Goal: Information Seeking & Learning: Learn about a topic

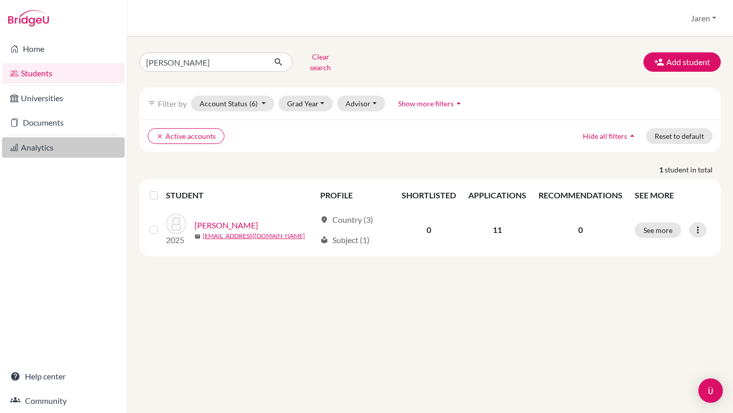
click at [53, 151] on link "Analytics" at bounding box center [63, 147] width 123 height 20
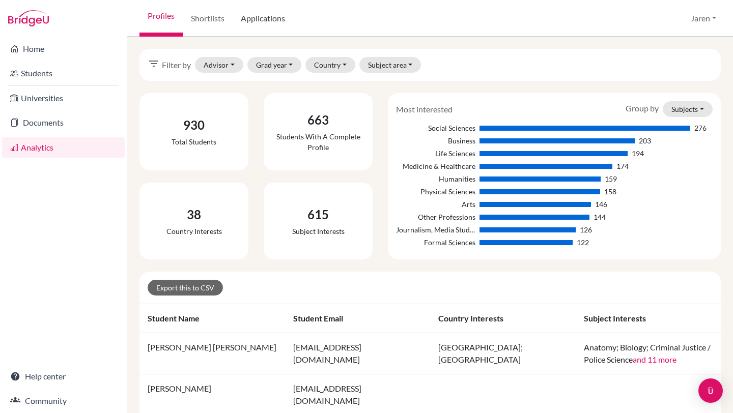
click at [268, 21] on link "Applications" at bounding box center [263, 18] width 61 height 37
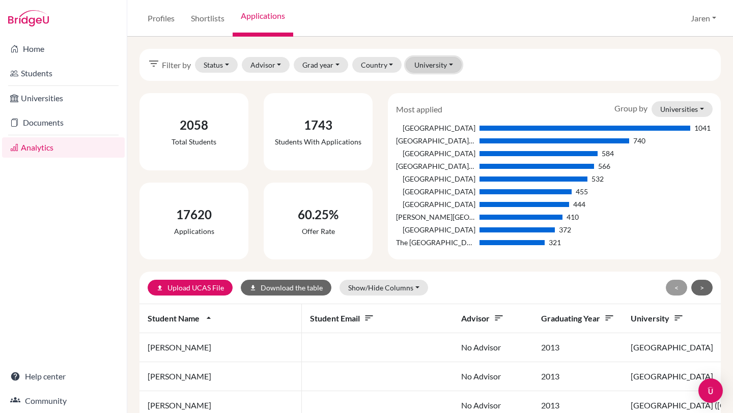
click at [439, 64] on button "University" at bounding box center [434, 65] width 56 height 16
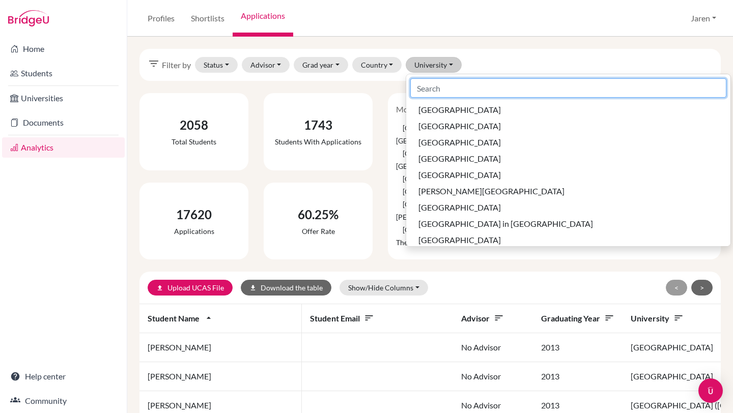
click at [435, 86] on input at bounding box center [568, 87] width 316 height 19
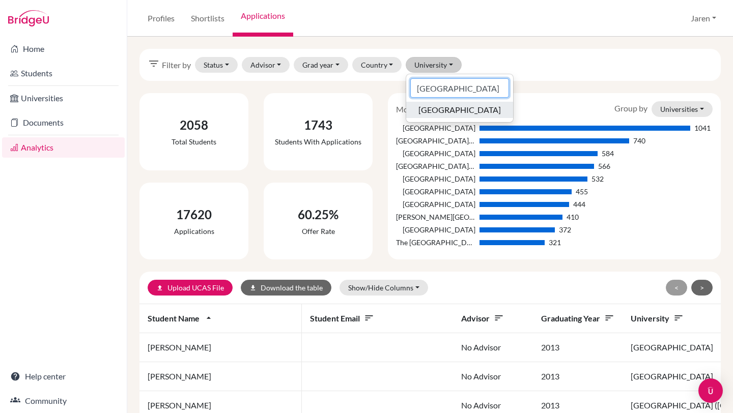
type input "Waterloo"
click at [479, 113] on span "University of Waterloo" at bounding box center [459, 110] width 82 height 12
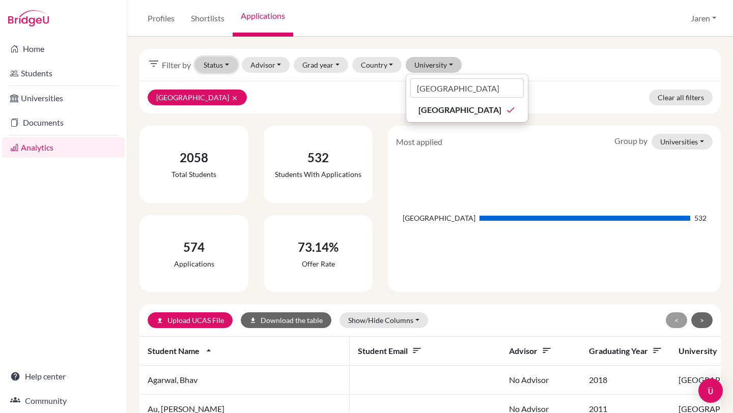
click at [231, 65] on button "Status" at bounding box center [216, 65] width 43 height 16
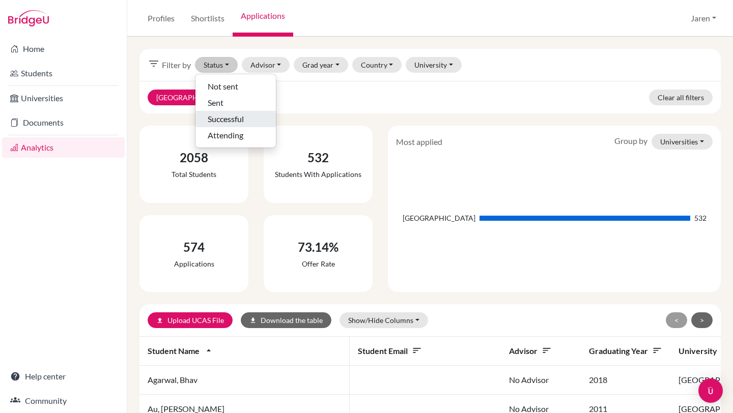
click at [225, 121] on span "Successful" at bounding box center [226, 119] width 36 height 12
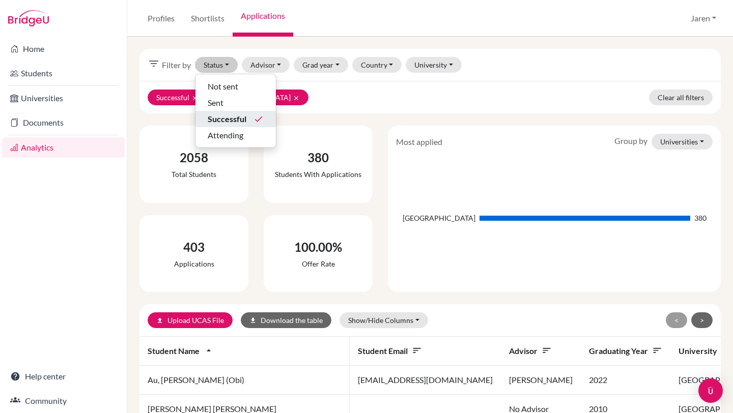
click at [567, 131] on div "Most applied Group by Universities Universities Courses Countries University of…" at bounding box center [554, 209] width 333 height 166
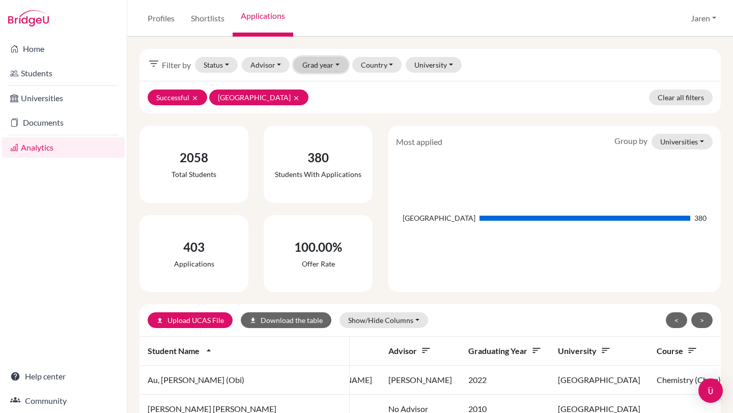
click at [337, 69] on button "Grad year" at bounding box center [321, 65] width 54 height 16
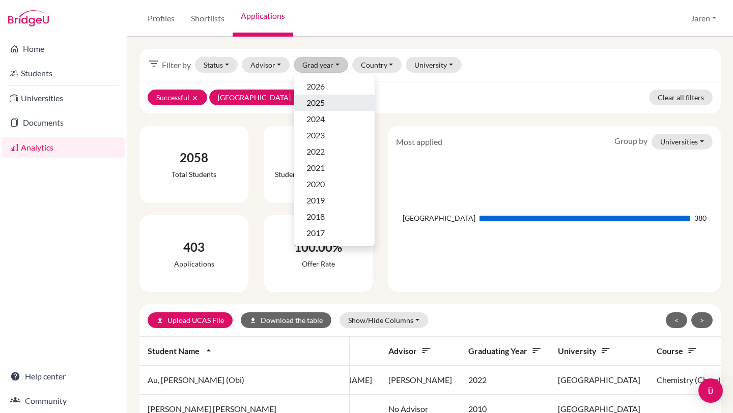
click at [330, 103] on div "2025" at bounding box center [334, 103] width 56 height 12
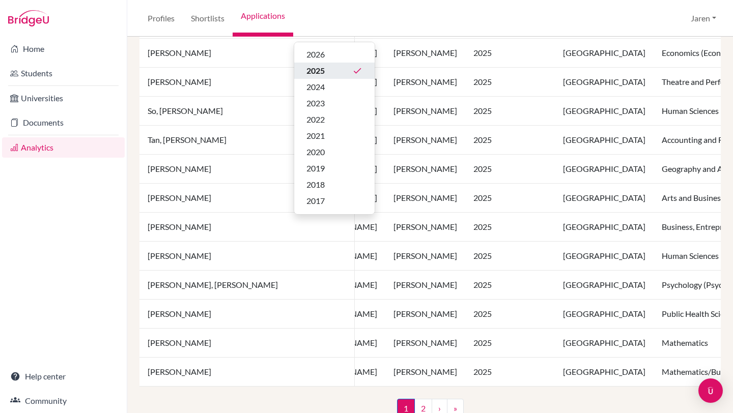
scroll to position [730, 0]
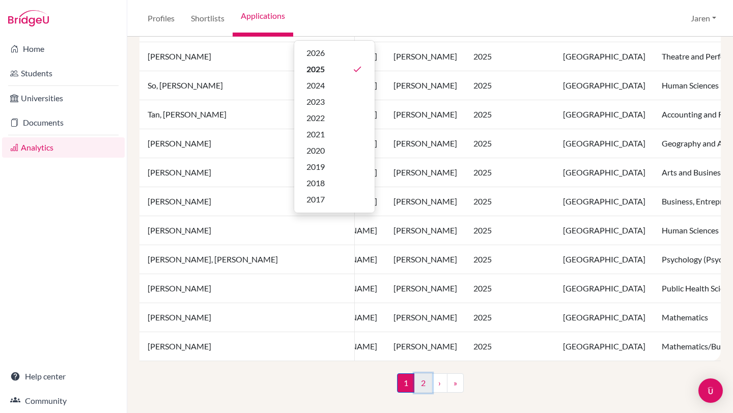
click at [420, 385] on link "2" at bounding box center [423, 383] width 18 height 19
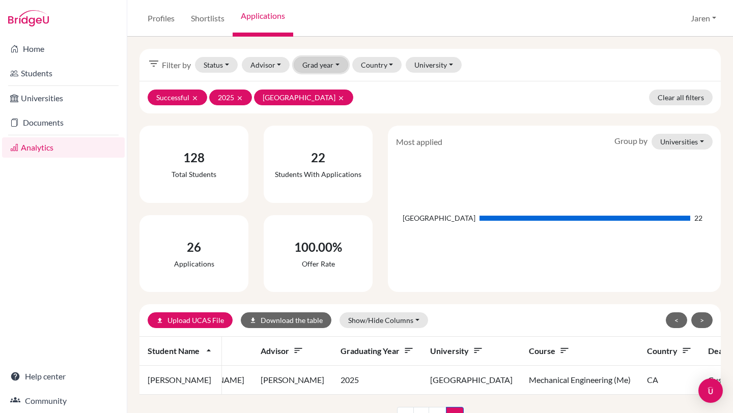
click at [339, 65] on button "Grad year" at bounding box center [321, 65] width 54 height 16
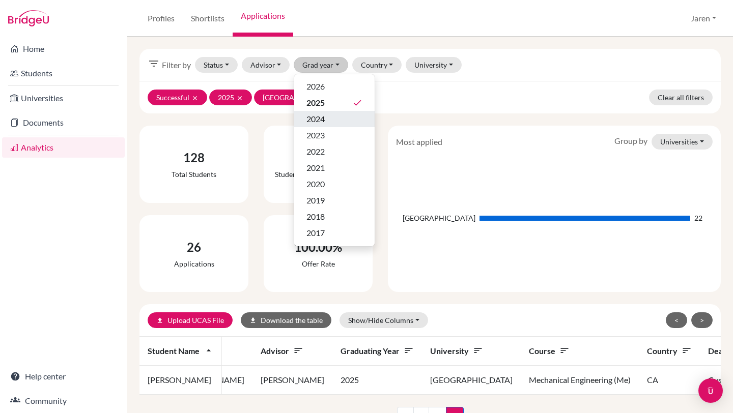
click at [330, 121] on div "2024" at bounding box center [334, 119] width 56 height 12
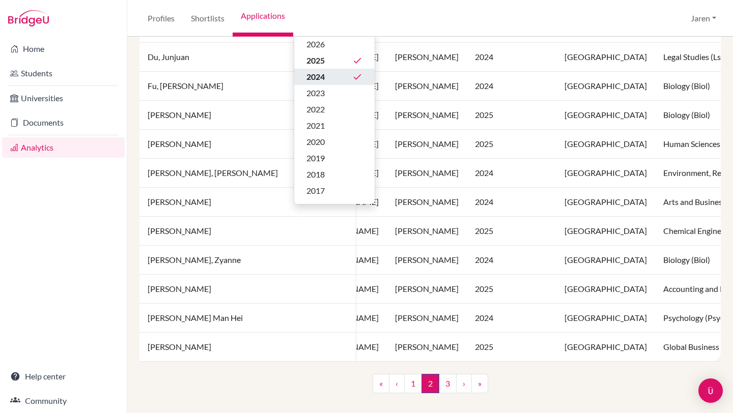
scroll to position [730, 0]
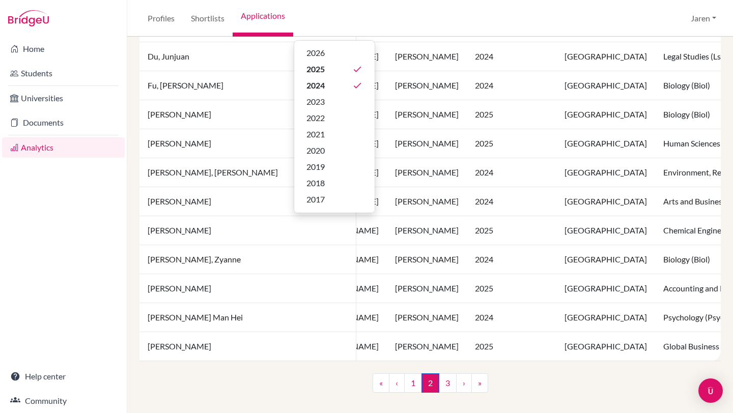
click at [556, 296] on td "University of Waterloo" at bounding box center [605, 288] width 99 height 29
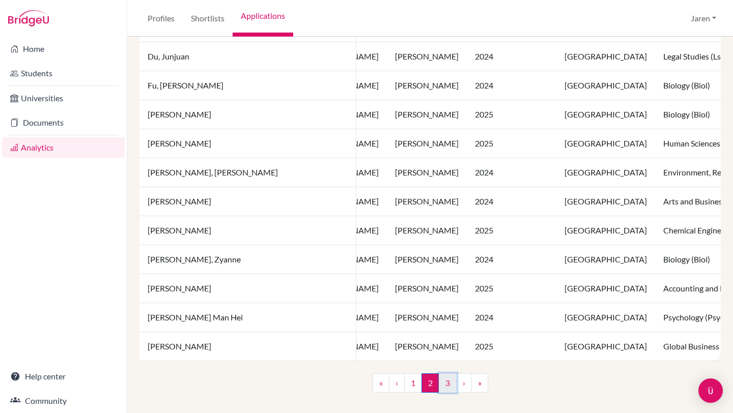
click at [452, 385] on link "3" at bounding box center [448, 383] width 18 height 19
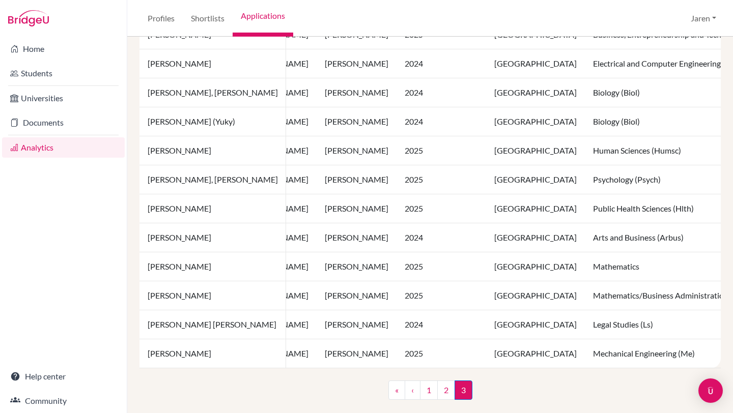
scroll to position [382, 0]
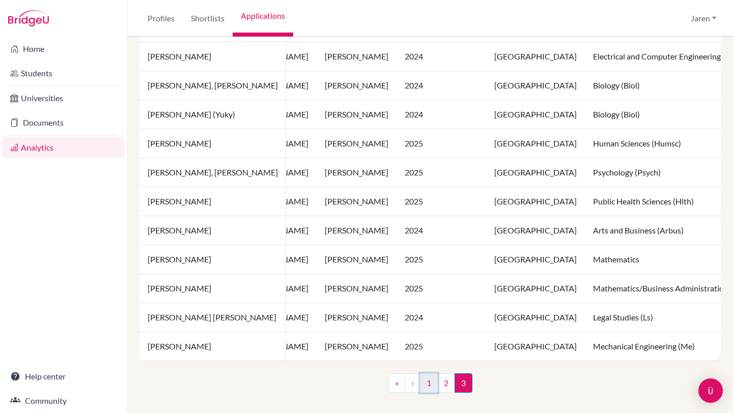
click at [428, 385] on link "1" at bounding box center [429, 383] width 18 height 19
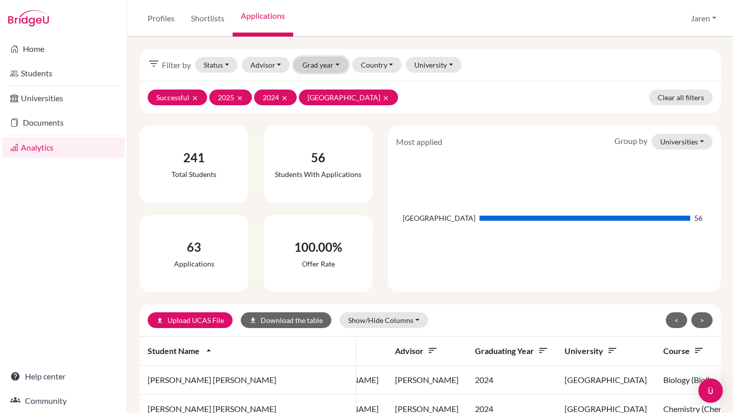
click at [335, 67] on button "Grad year" at bounding box center [321, 65] width 54 height 16
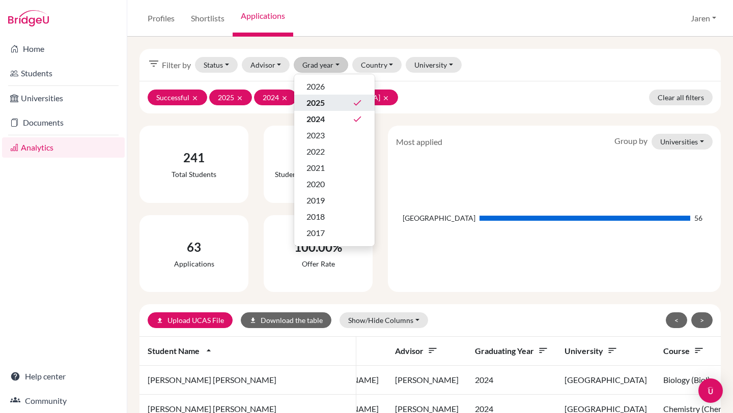
click at [333, 100] on div "2025 done" at bounding box center [334, 103] width 56 height 12
click at [329, 119] on div "2024 done" at bounding box center [334, 119] width 56 height 12
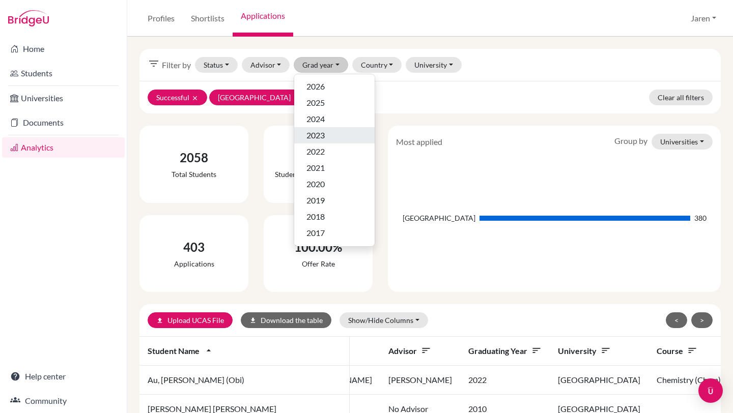
click at [325, 131] on span "2023" at bounding box center [315, 135] width 18 height 12
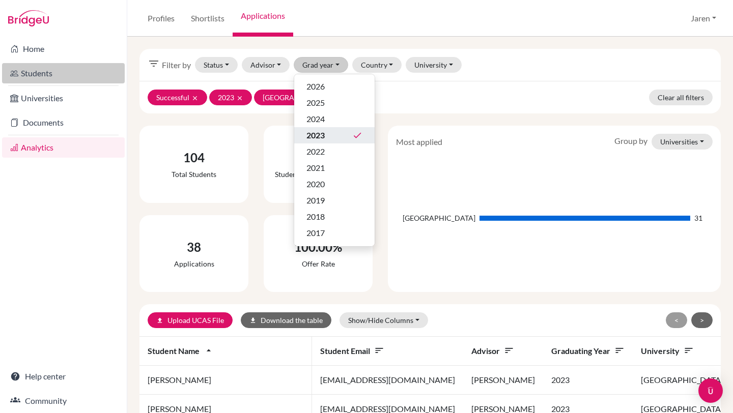
click at [40, 74] on link "Students" at bounding box center [63, 73] width 123 height 20
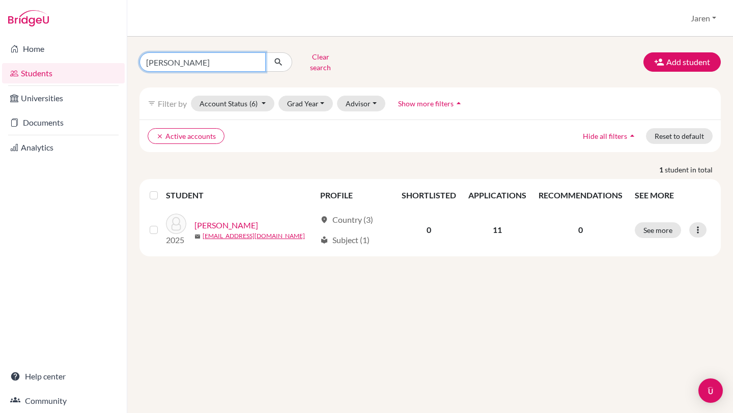
click at [210, 60] on input "lianne" at bounding box center [202, 61] width 126 height 19
type input "Kayla"
click button "submit" at bounding box center [278, 61] width 27 height 19
click at [210, 60] on input "Kayla" at bounding box center [202, 61] width 126 height 19
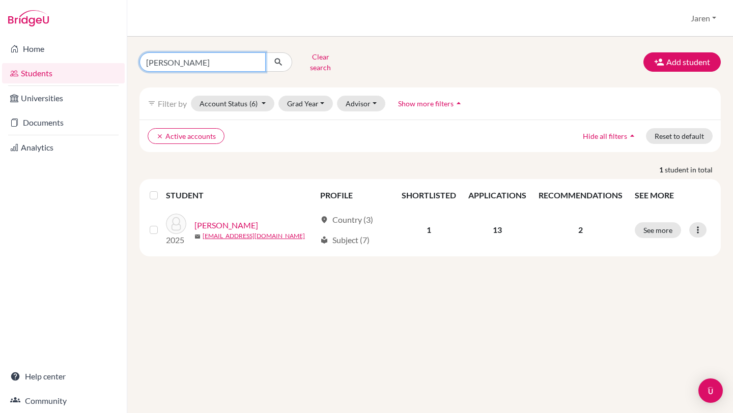
type input "Kayla Li"
click button "submit" at bounding box center [278, 61] width 27 height 19
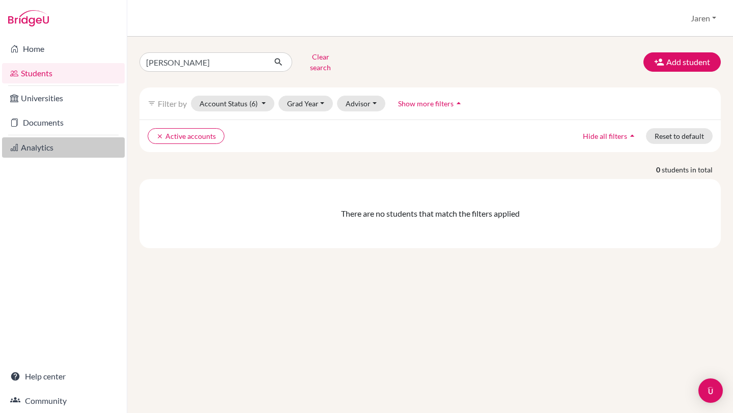
click at [47, 144] on link "Analytics" at bounding box center [63, 147] width 123 height 20
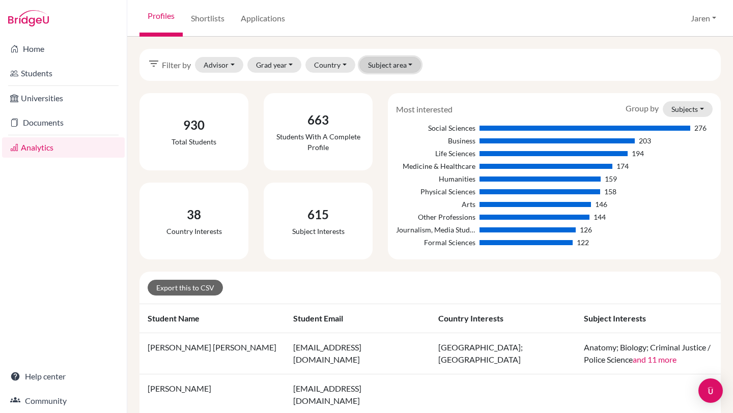
click at [387, 70] on button "Subject area" at bounding box center [390, 65] width 62 height 16
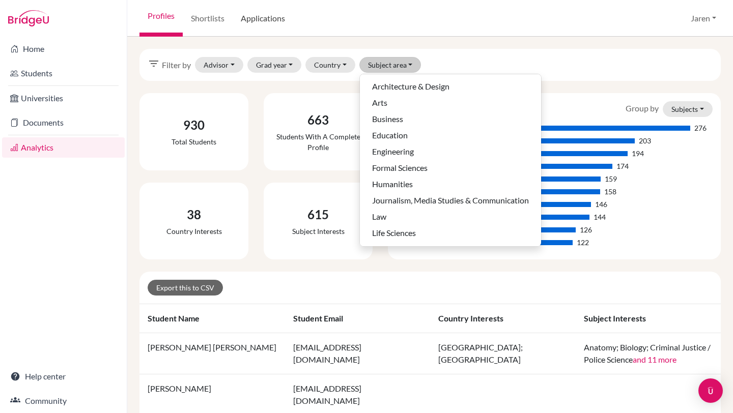
click at [270, 23] on link "Applications" at bounding box center [263, 18] width 61 height 37
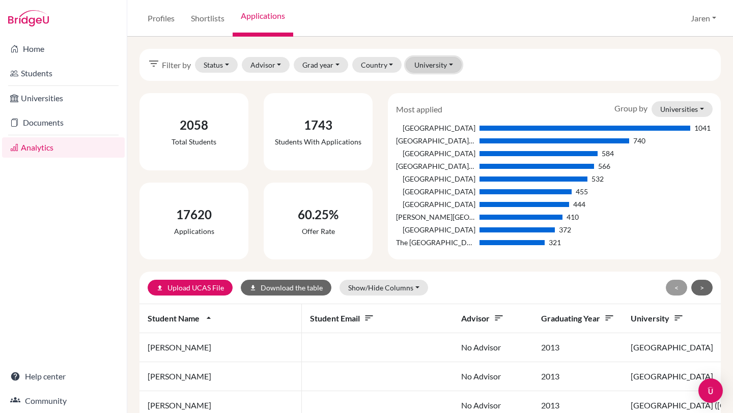
click at [439, 66] on button "University" at bounding box center [434, 65] width 56 height 16
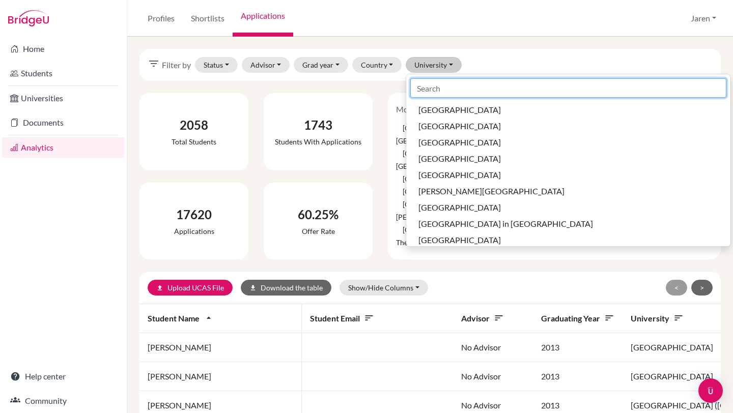
click at [443, 90] on input at bounding box center [568, 87] width 316 height 19
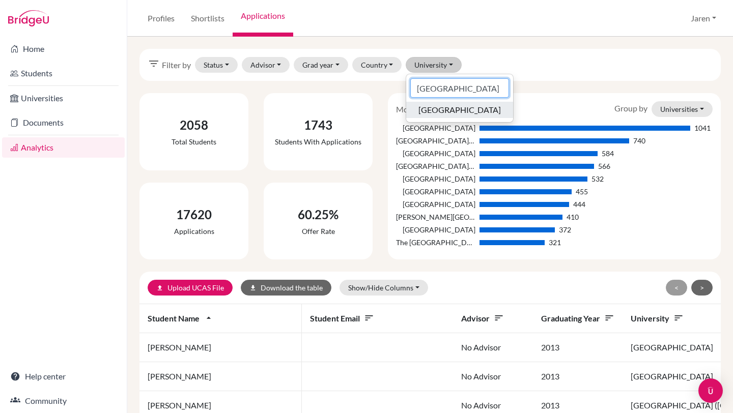
type input "Waterloo"
click at [454, 114] on span "University of Waterloo" at bounding box center [459, 110] width 82 height 12
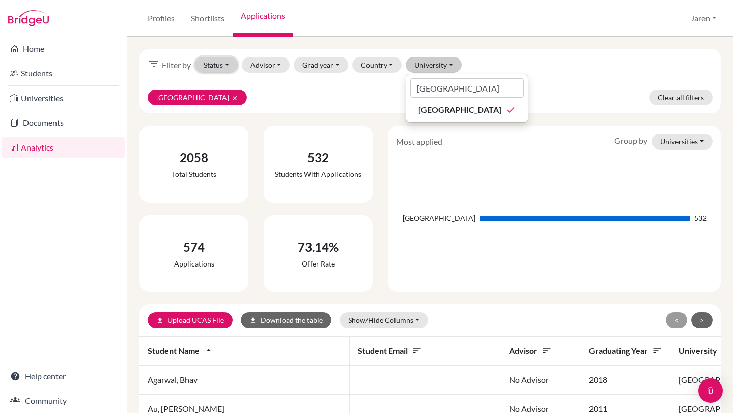
click at [232, 63] on button "Status" at bounding box center [216, 65] width 43 height 16
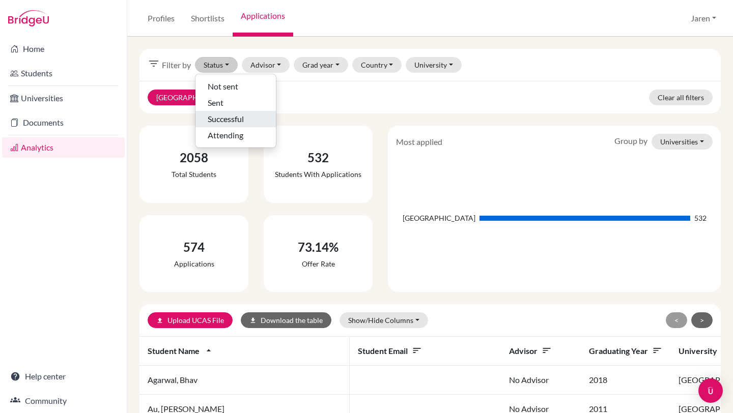
click at [231, 118] on span "Successful" at bounding box center [226, 119] width 36 height 12
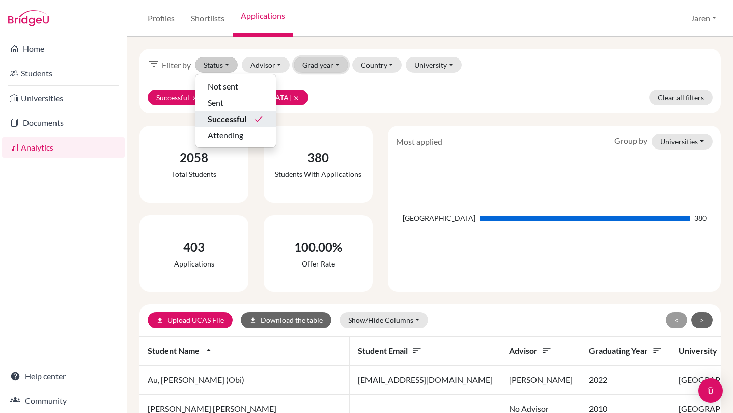
click at [338, 64] on button "Grad year" at bounding box center [321, 65] width 54 height 16
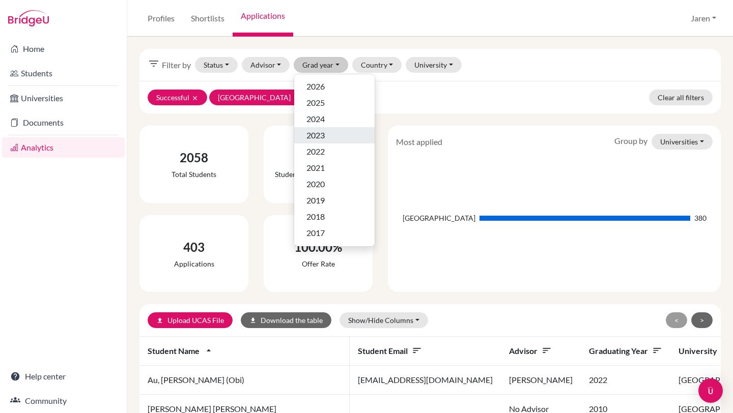
click at [332, 137] on div "2023" at bounding box center [334, 135] width 56 height 12
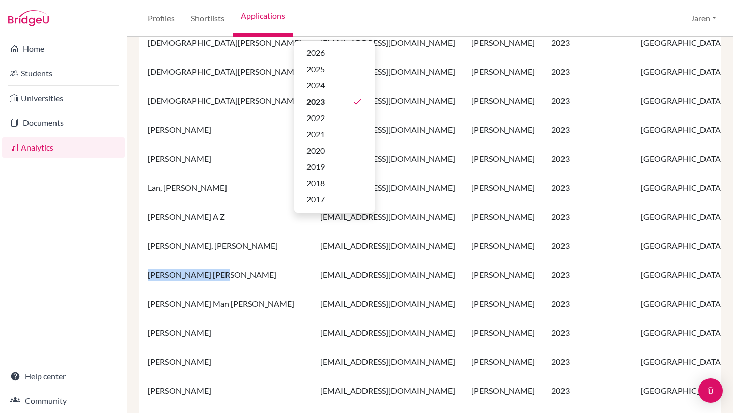
drag, startPoint x: 211, startPoint y: 274, endPoint x: 146, endPoint y: 275, distance: 65.2
click at [146, 275] on td "Lin, Yan Chi Kayla" at bounding box center [225, 275] width 173 height 29
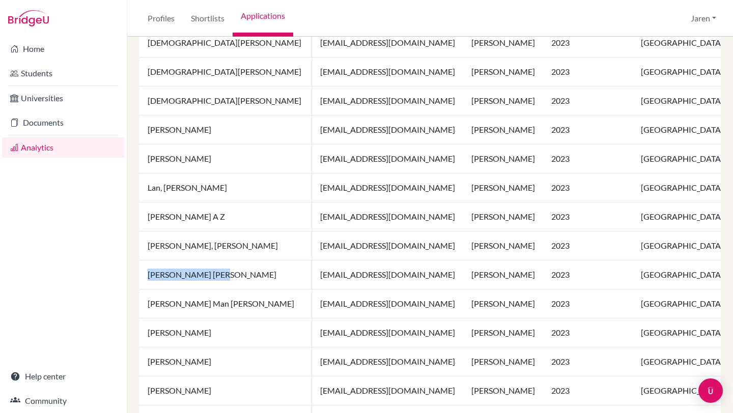
copy td "Lin, Yan Chi Kayla"
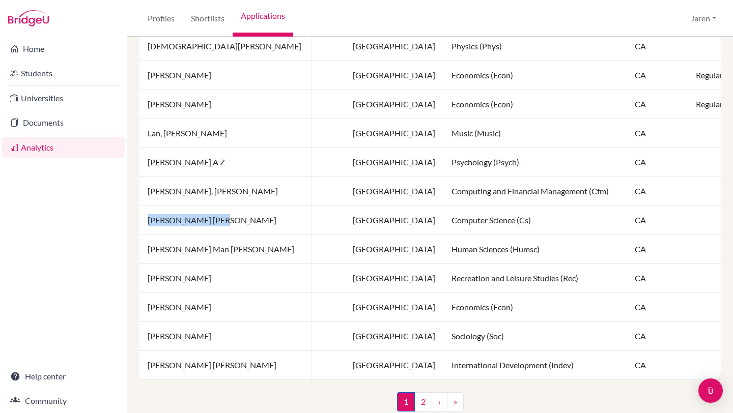
scroll to position [730, 0]
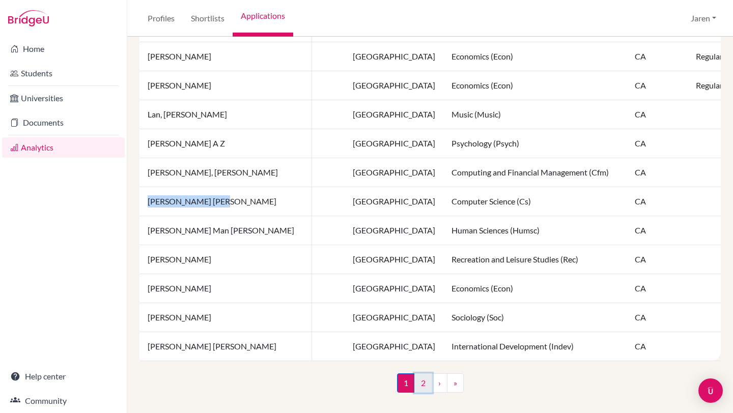
click at [428, 384] on link "2" at bounding box center [423, 383] width 18 height 19
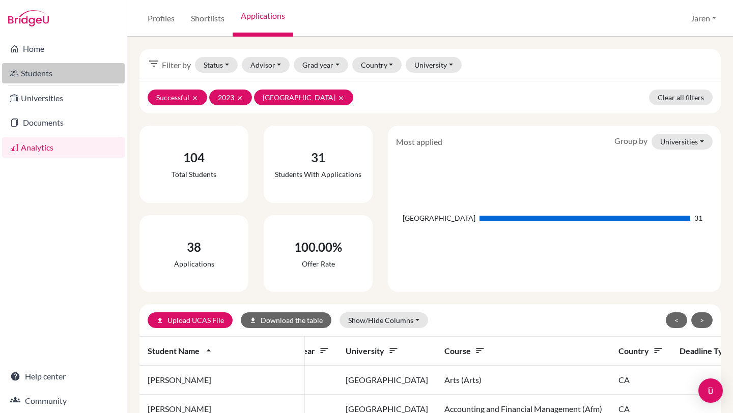
click at [40, 76] on link "Students" at bounding box center [63, 73] width 123 height 20
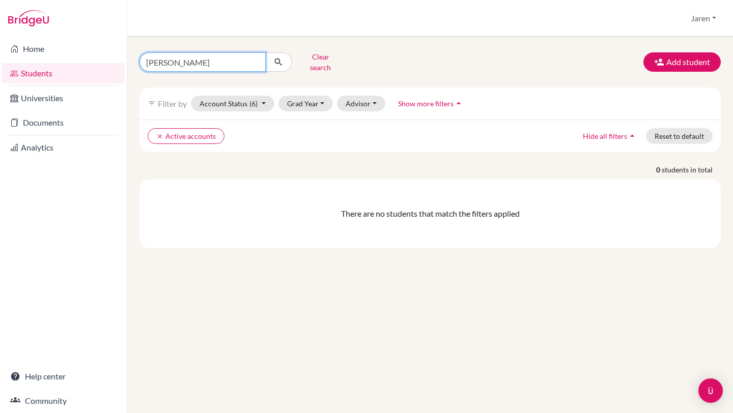
click at [195, 61] on input "[PERSON_NAME]" at bounding box center [202, 61] width 126 height 19
click at [195, 61] on input "Kayla Li" at bounding box center [202, 61] width 126 height 19
paste input "Lin, Yan Chi Kayla"
type input "Lin, Yan Chi Kayla"
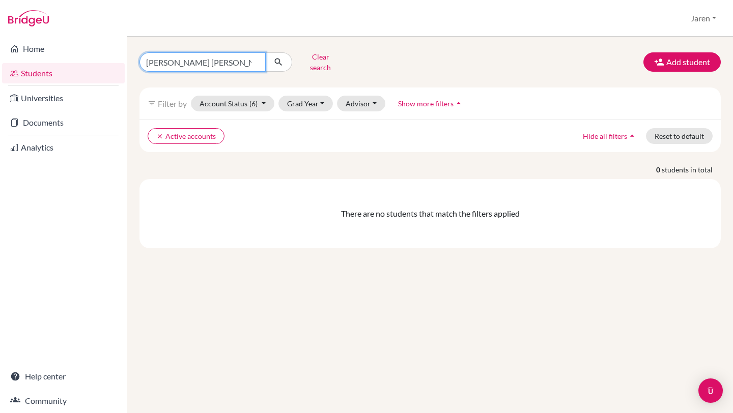
click button "submit" at bounding box center [278, 61] width 27 height 19
click at [323, 99] on button "Grad Year" at bounding box center [305, 104] width 55 height 16
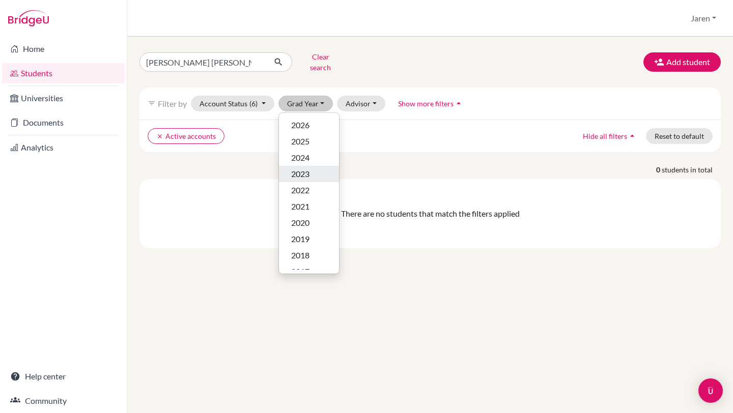
click at [315, 169] on div "2023" at bounding box center [309, 174] width 36 height 12
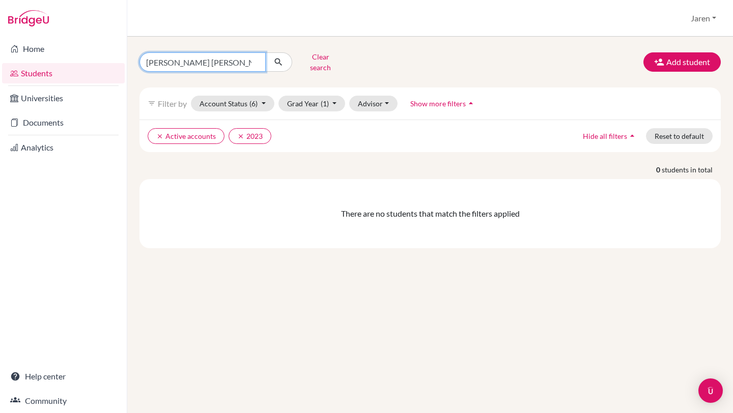
click at [221, 59] on input "Lin, Yan Chi Kayla" at bounding box center [202, 61] width 126 height 19
type input "L"
type input "Lin"
click button "submit" at bounding box center [278, 61] width 27 height 19
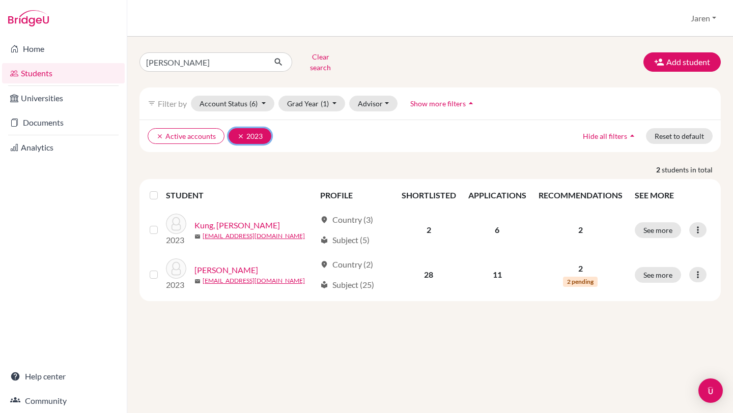
click at [241, 133] on icon "clear" at bounding box center [240, 136] width 7 height 7
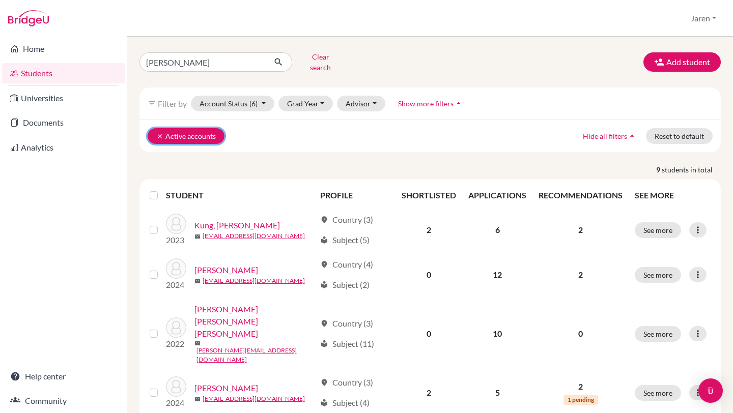
click at [159, 133] on icon "clear" at bounding box center [159, 136] width 7 height 7
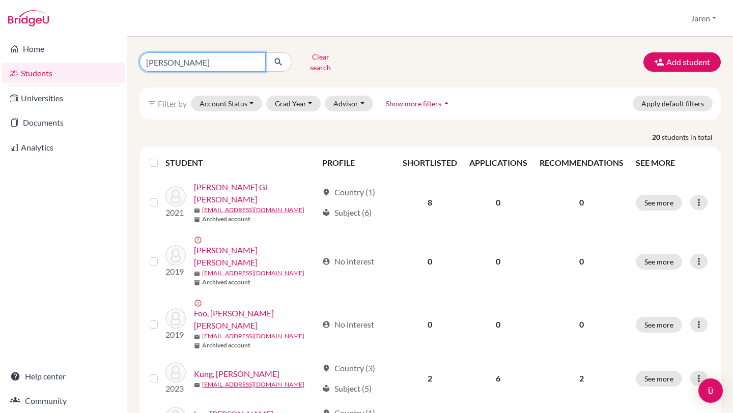
click at [209, 59] on input "Lin" at bounding box center [202, 61] width 126 height 19
type input "Kayla"
click button "submit" at bounding box center [278, 61] width 27 height 19
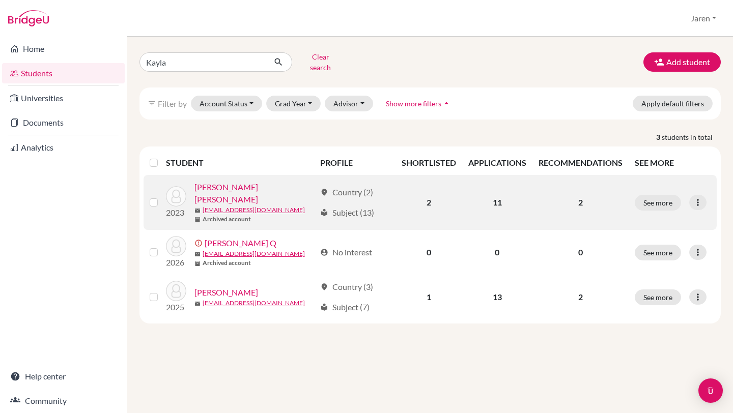
click at [228, 183] on link "[PERSON_NAME] [PERSON_NAME]" at bounding box center [254, 193] width 121 height 24
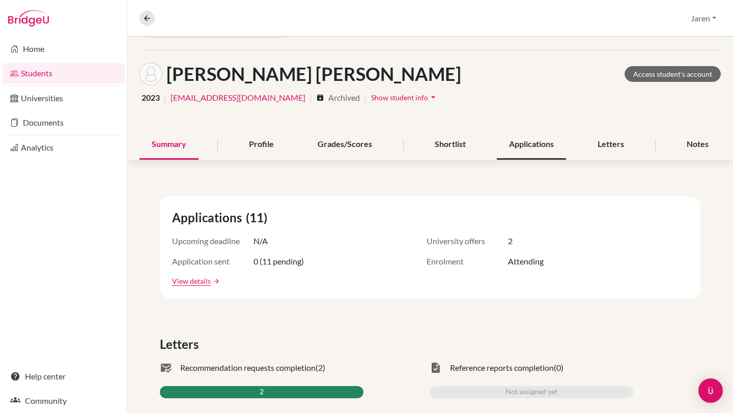
scroll to position [33, 0]
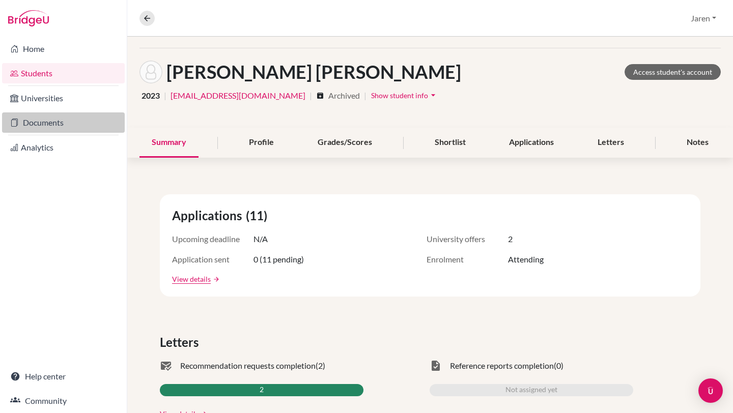
click at [57, 128] on link "Documents" at bounding box center [63, 123] width 123 height 20
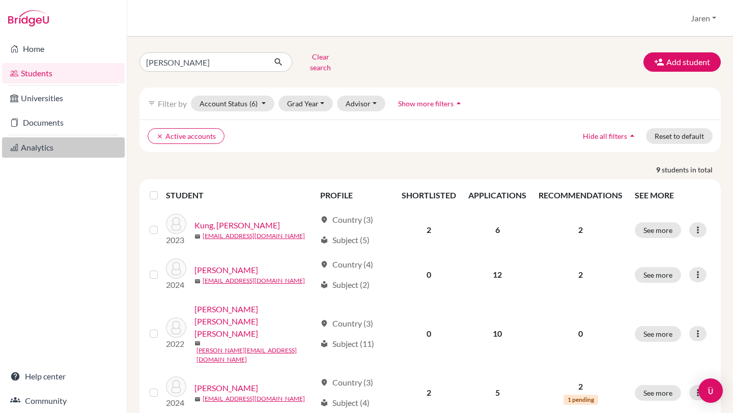
click at [51, 152] on link "Analytics" at bounding box center [63, 147] width 123 height 20
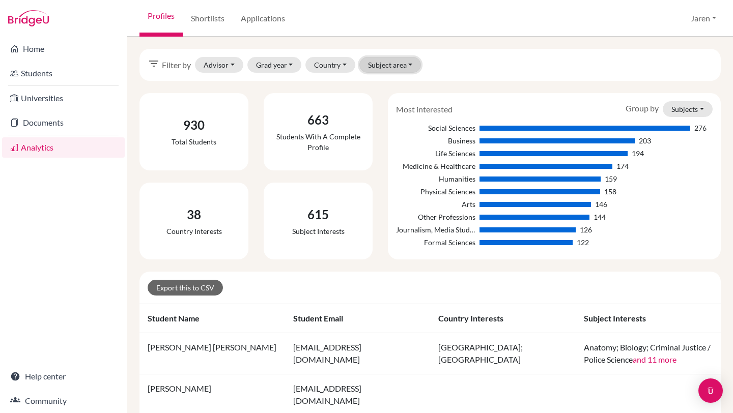
click at [401, 66] on button "Subject area" at bounding box center [390, 65] width 62 height 16
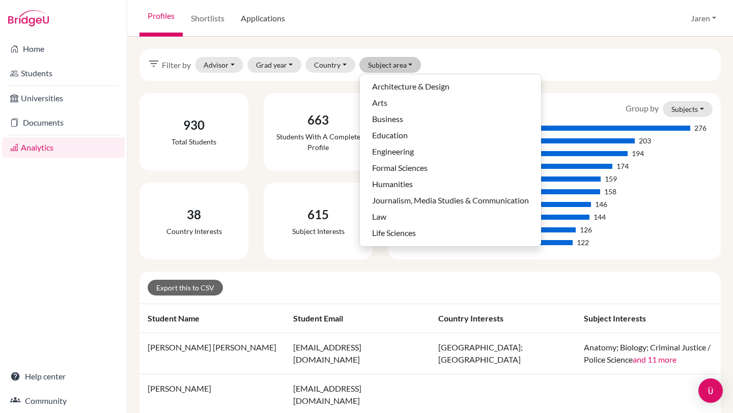
click at [270, 16] on link "Applications" at bounding box center [263, 18] width 61 height 37
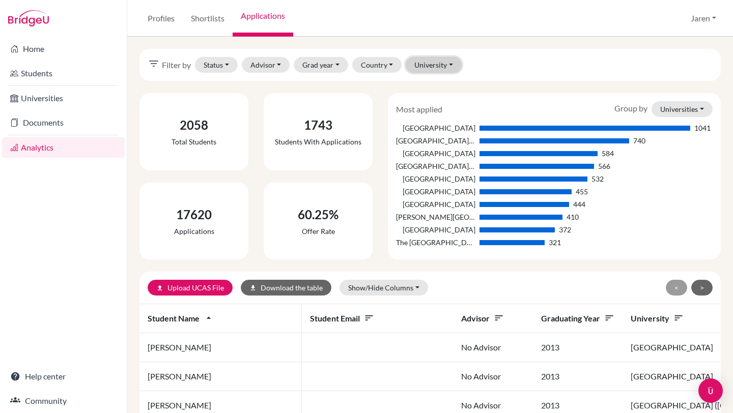
click at [441, 66] on button "University" at bounding box center [434, 65] width 56 height 16
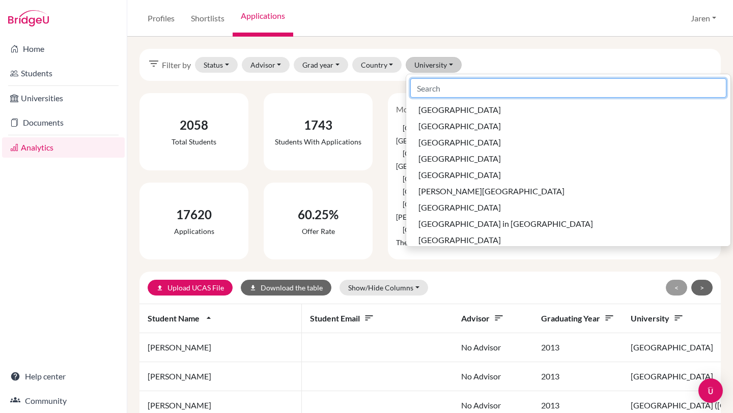
click at [439, 89] on input at bounding box center [568, 87] width 316 height 19
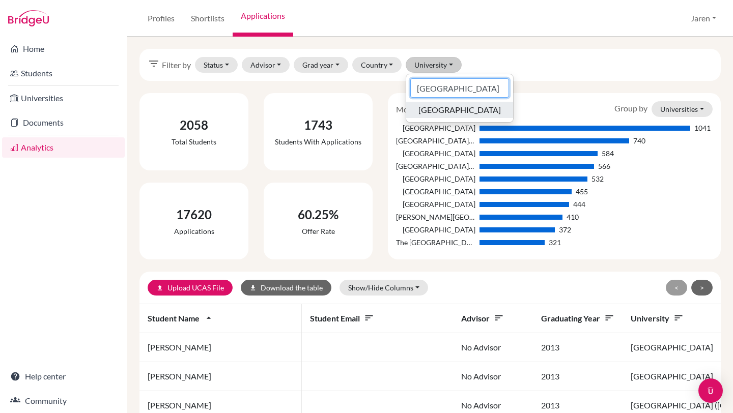
type input "Waterloo"
click at [444, 112] on span "University of Waterloo" at bounding box center [459, 110] width 82 height 12
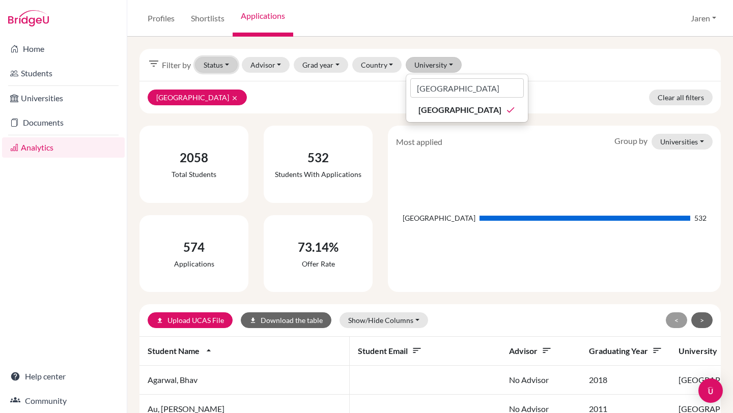
click at [234, 65] on button "Status" at bounding box center [216, 65] width 43 height 16
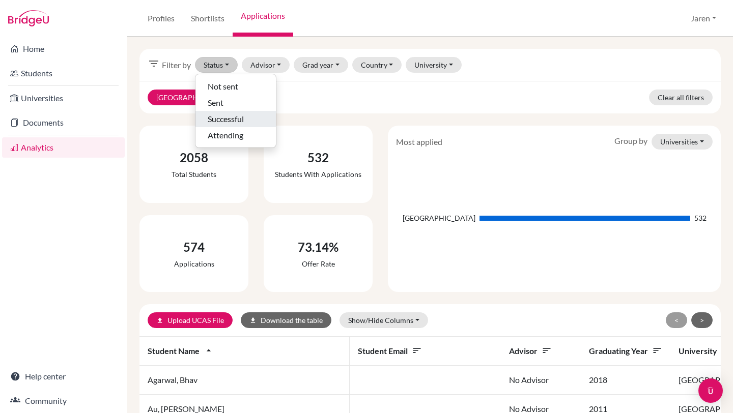
click at [233, 120] on span "Successful" at bounding box center [226, 119] width 36 height 12
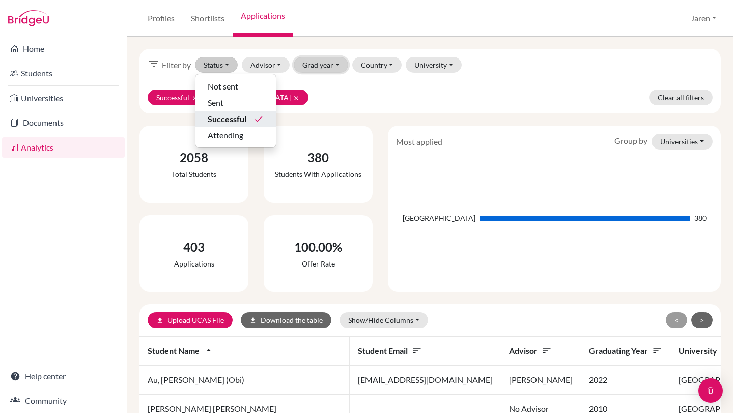
click at [321, 66] on button "Grad year" at bounding box center [321, 65] width 54 height 16
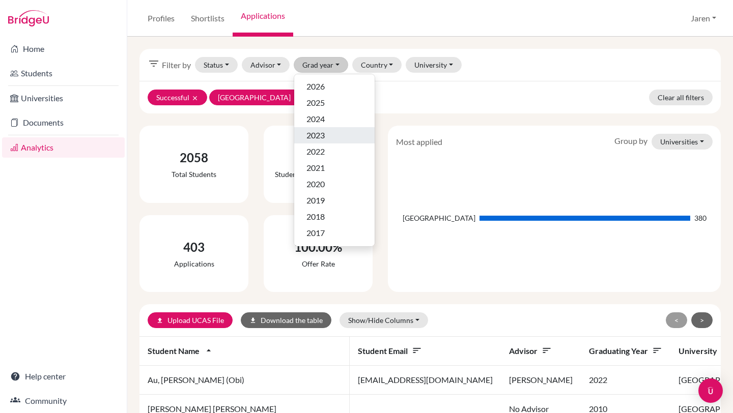
click at [328, 137] on div "2023" at bounding box center [334, 135] width 56 height 12
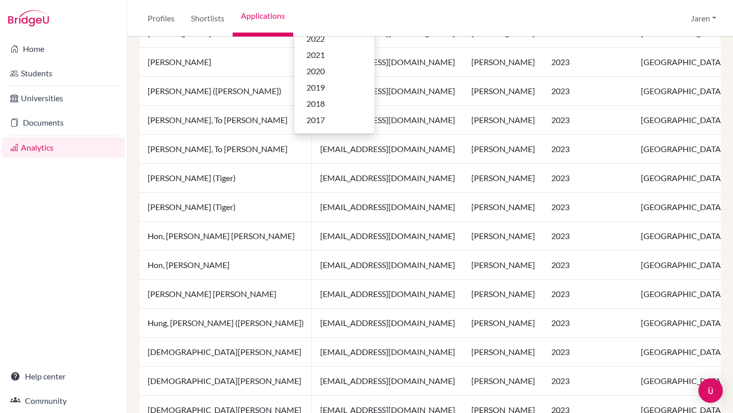
scroll to position [375, 0]
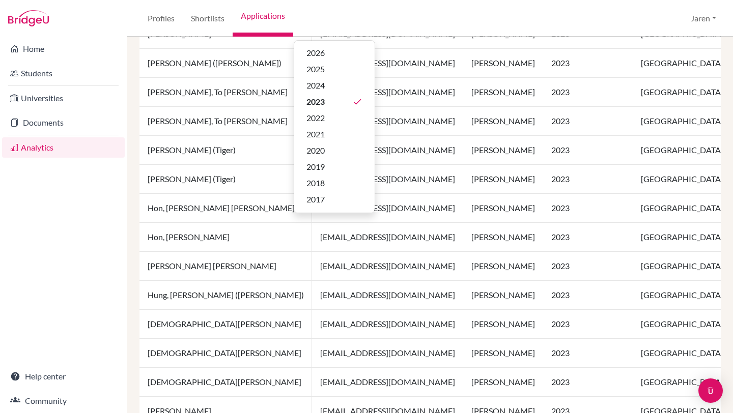
click at [583, 201] on td "2023" at bounding box center [588, 208] width 90 height 29
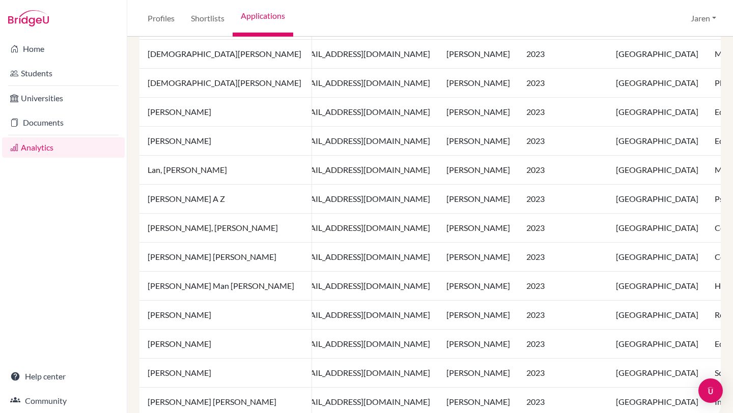
scroll to position [0, 0]
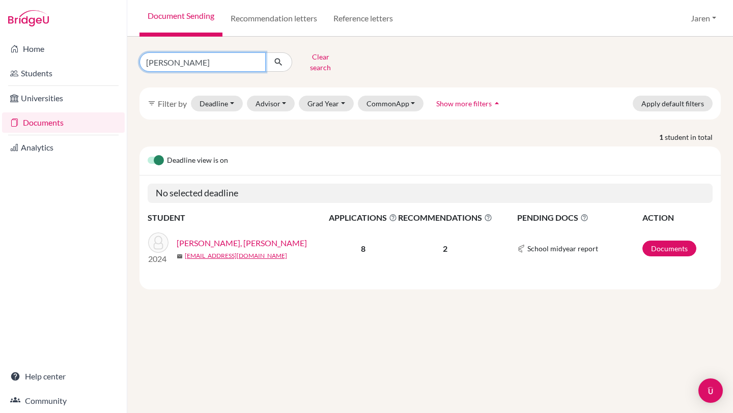
click at [227, 60] on input "[PERSON_NAME]" at bounding box center [202, 61] width 126 height 19
type input "Kayla"
click button "submit" at bounding box center [278, 61] width 27 height 19
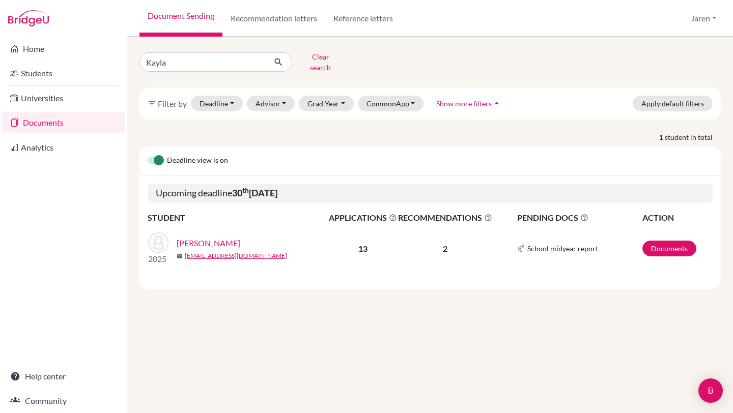
click at [495, 98] on icon "arrow_drop_up" at bounding box center [497, 103] width 10 height 10
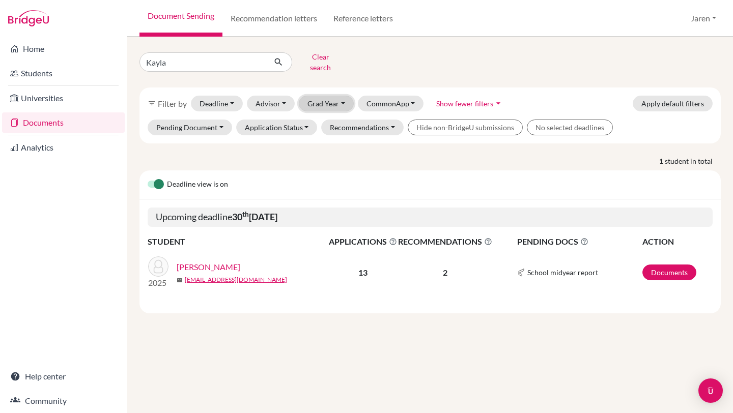
click at [341, 96] on button "Grad Year" at bounding box center [326, 104] width 55 height 16
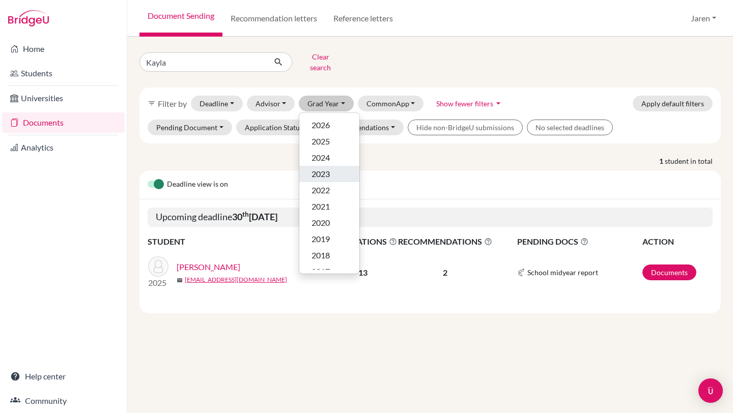
click at [337, 169] on div "2023" at bounding box center [330, 174] width 36 height 12
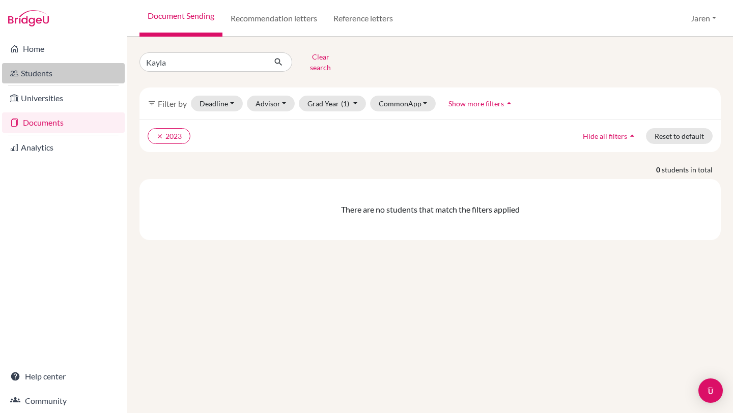
click at [48, 71] on link "Students" at bounding box center [63, 73] width 123 height 20
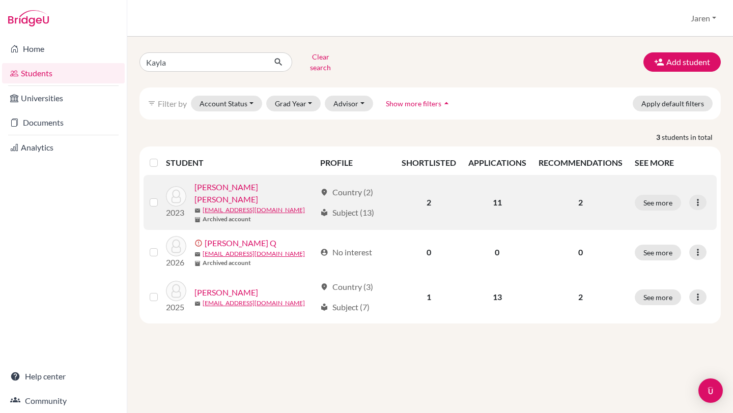
click at [234, 181] on link "[PERSON_NAME] [PERSON_NAME]" at bounding box center [254, 193] width 121 height 24
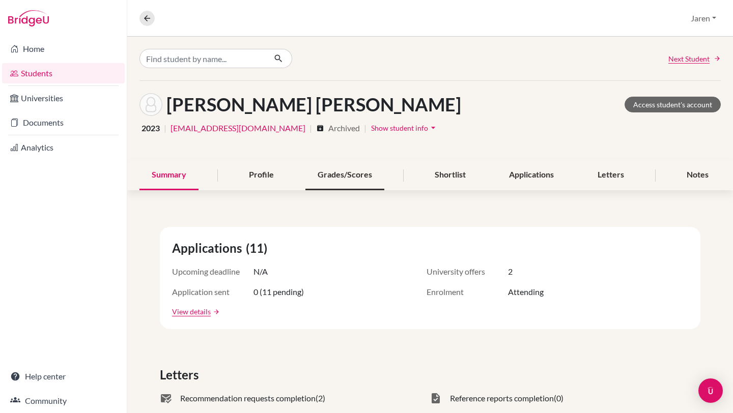
click at [353, 176] on div "Grades/Scores" at bounding box center [344, 175] width 79 height 30
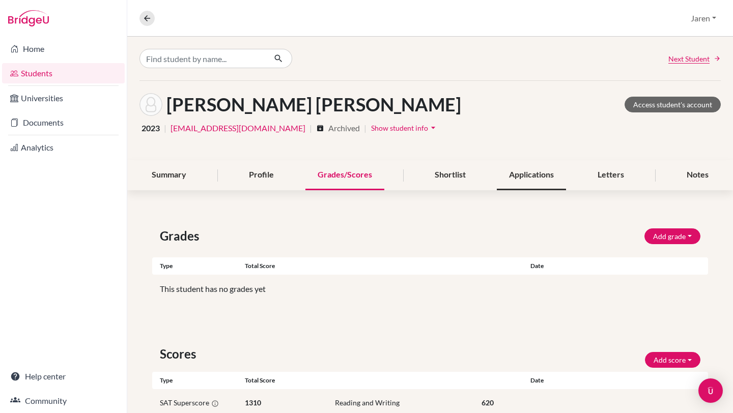
click at [537, 176] on div "Applications" at bounding box center [531, 175] width 69 height 30
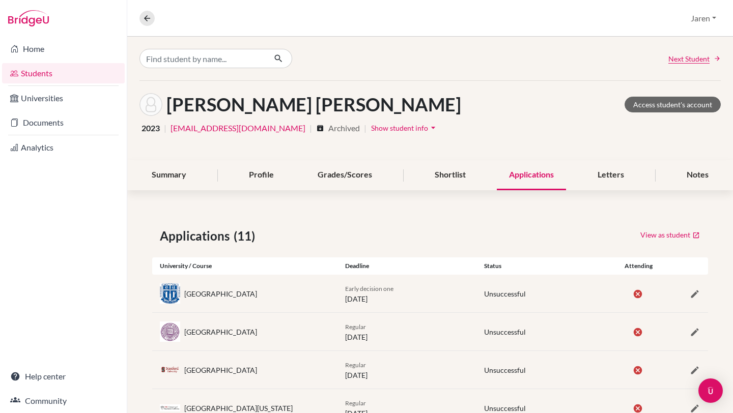
click at [388, 128] on span "Show student info" at bounding box center [399, 128] width 57 height 9
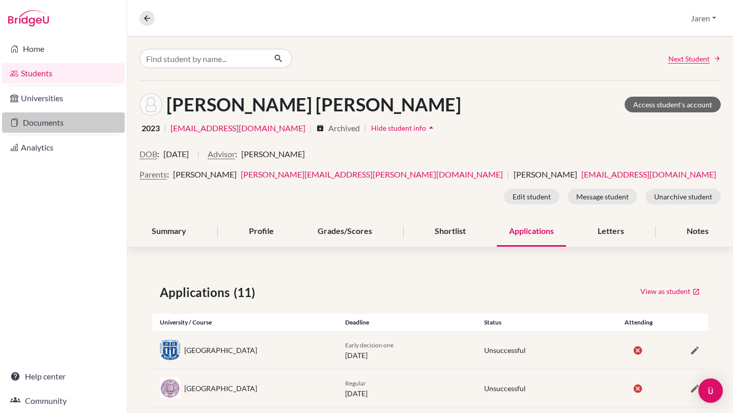
click at [52, 126] on link "Documents" at bounding box center [63, 123] width 123 height 20
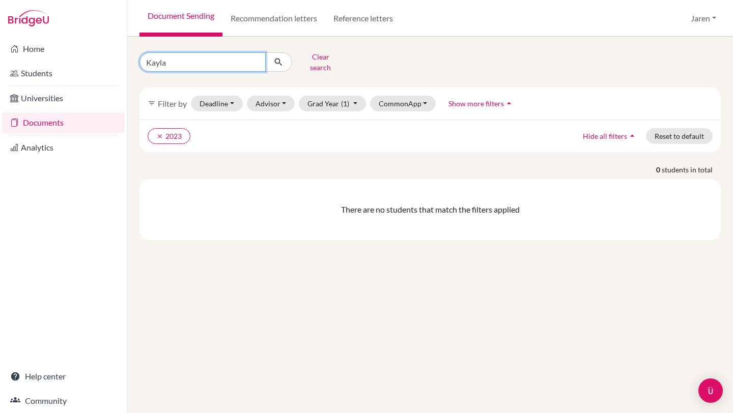
click at [220, 56] on input "Kayla" at bounding box center [202, 61] width 126 height 19
click at [157, 133] on icon "clear" at bounding box center [159, 136] width 7 height 7
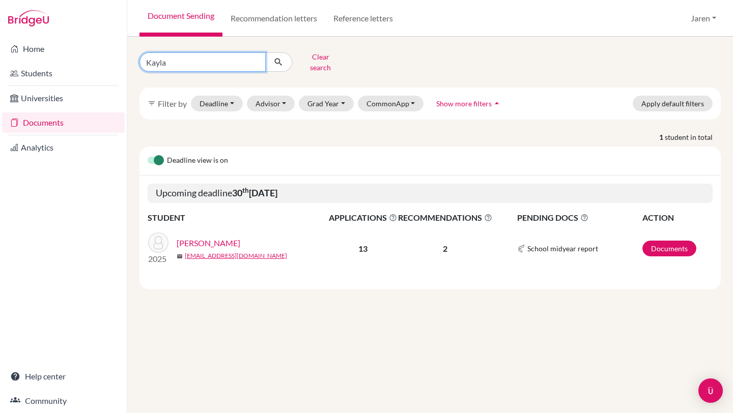
click at [218, 62] on input "Kayla" at bounding box center [202, 61] width 126 height 19
click at [211, 59] on input "Kayla" at bounding box center [202, 61] width 126 height 19
click at [428, 67] on div "Kayla Clear search" at bounding box center [430, 62] width 597 height 26
click at [341, 99] on button "Grad Year" at bounding box center [326, 104] width 55 height 16
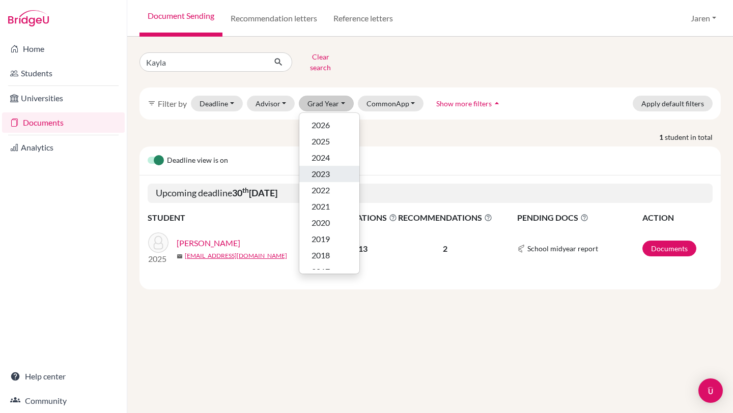
click at [334, 168] on div "2023" at bounding box center [330, 174] width 36 height 12
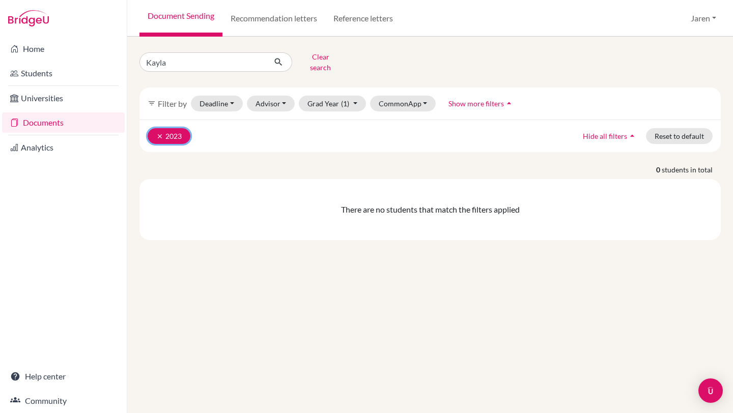
click at [155, 130] on button "clear 2023" at bounding box center [169, 136] width 43 height 16
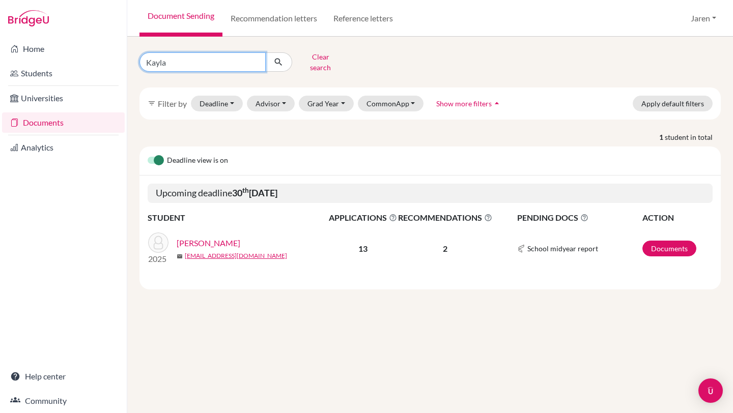
click at [195, 63] on input "Kayla" at bounding box center [202, 61] width 126 height 19
click at [217, 62] on input "Kayla" at bounding box center [202, 61] width 126 height 19
click at [350, 134] on p "1 student in total" at bounding box center [430, 137] width 597 height 11
